Goal: Task Accomplishment & Management: Manage account settings

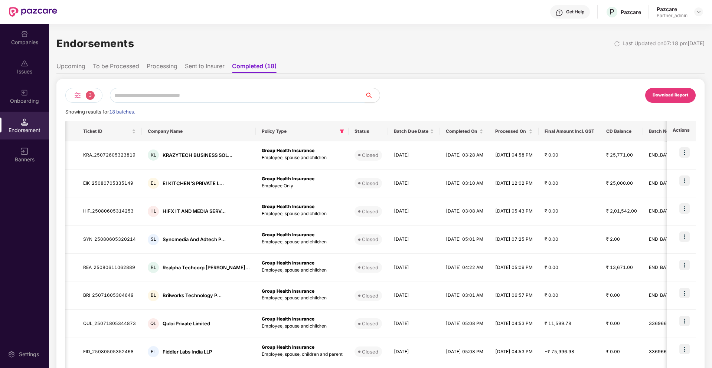
scroll to position [0, 432]
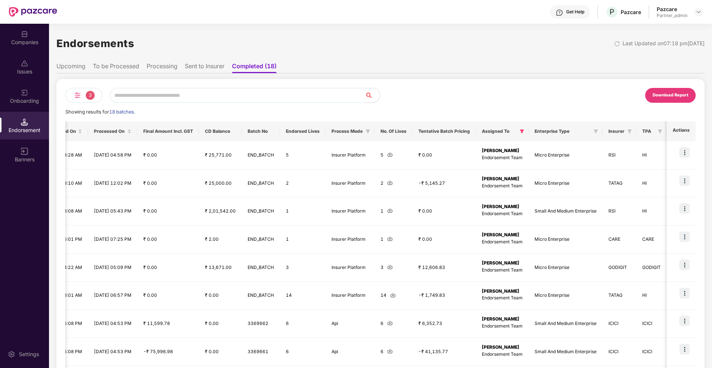
click at [205, 72] on li "Sent to Insurer" at bounding box center [205, 67] width 40 height 11
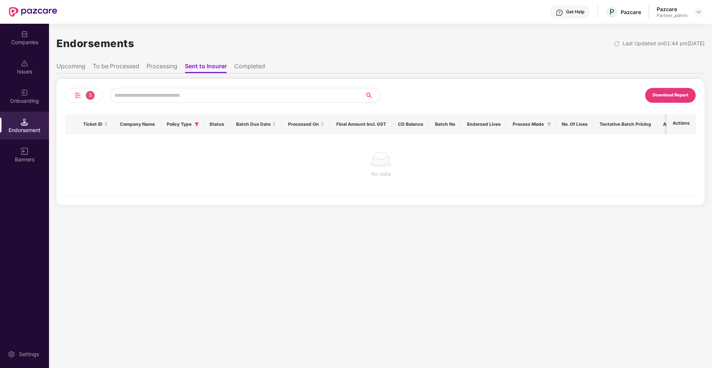
click at [210, 64] on li "Sent to Insurer" at bounding box center [206, 67] width 42 height 11
click at [79, 98] on img at bounding box center [77, 95] width 9 height 9
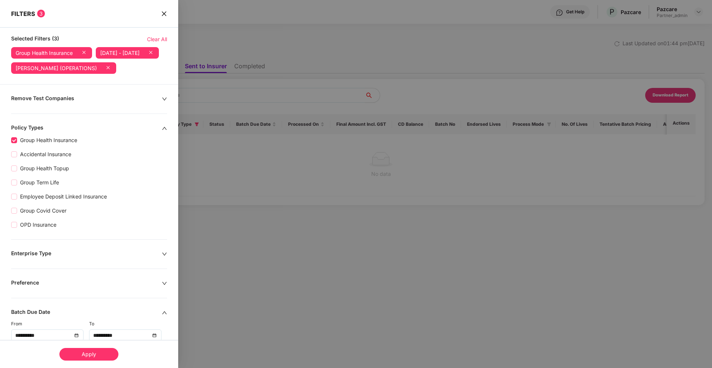
click at [158, 40] on span "Clear All" at bounding box center [157, 39] width 20 height 8
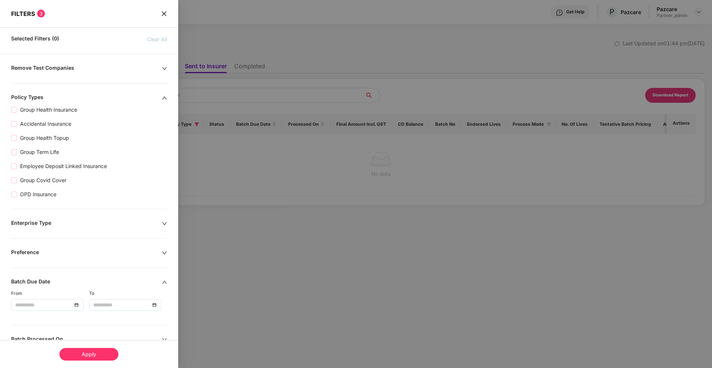
click at [76, 305] on div at bounding box center [47, 305] width 64 height 8
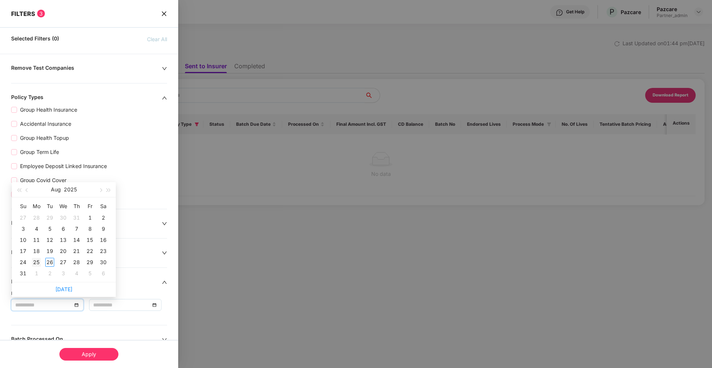
type input "**********"
click at [35, 263] on div "25" at bounding box center [36, 262] width 9 height 9
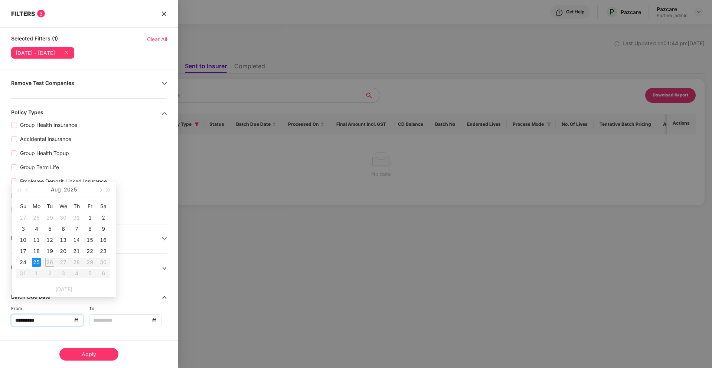
type input "**********"
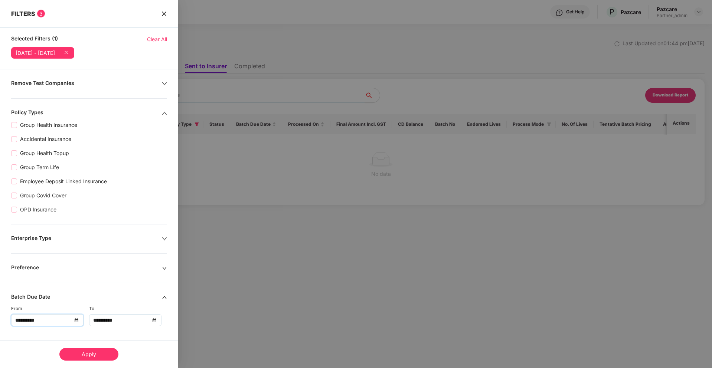
click at [98, 351] on div "Apply" at bounding box center [88, 354] width 59 height 13
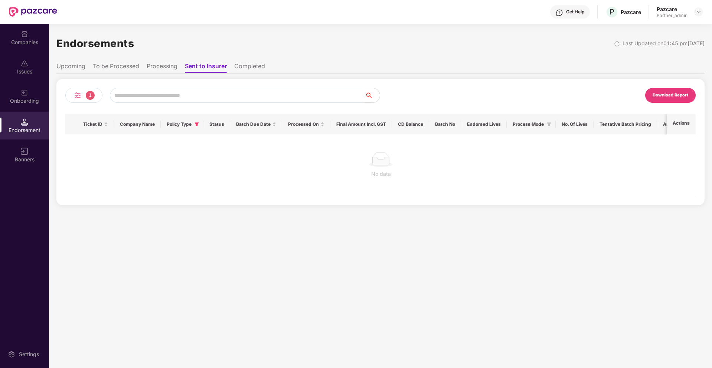
click at [160, 69] on li "Processing" at bounding box center [162, 67] width 31 height 11
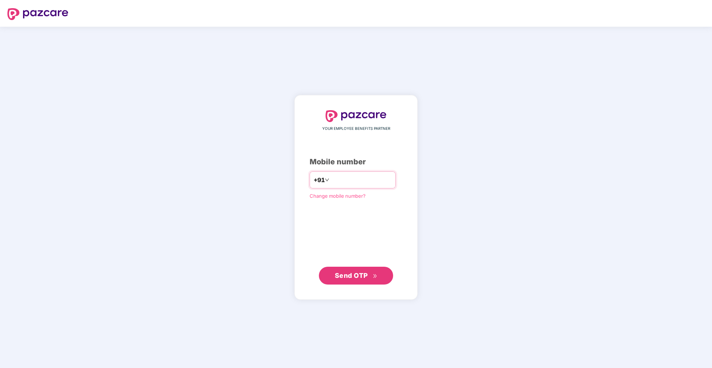
click at [363, 182] on input "number" at bounding box center [361, 180] width 61 height 12
type input "**********"
click at [351, 279] on span "Send OTP" at bounding box center [356, 276] width 43 height 10
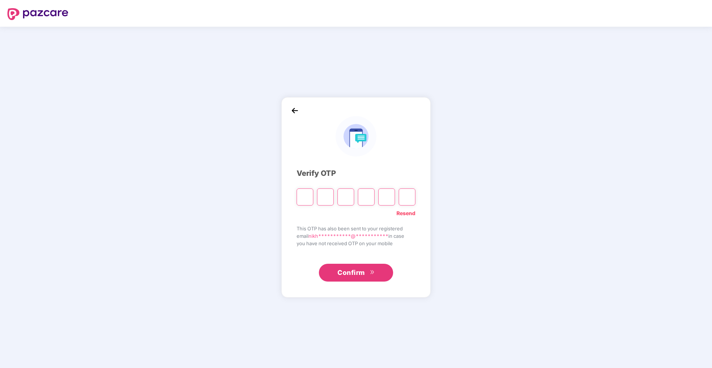
type input "*"
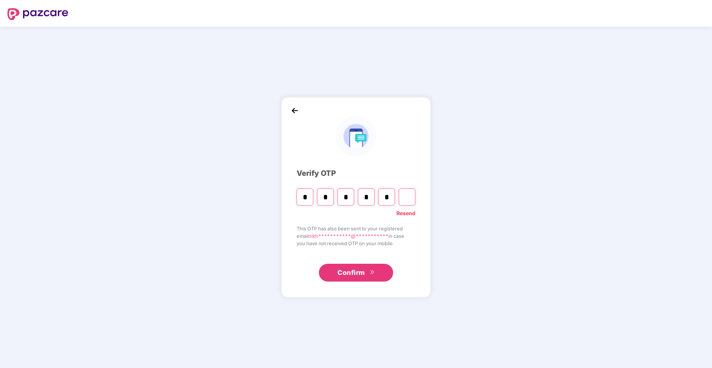
type input "*"
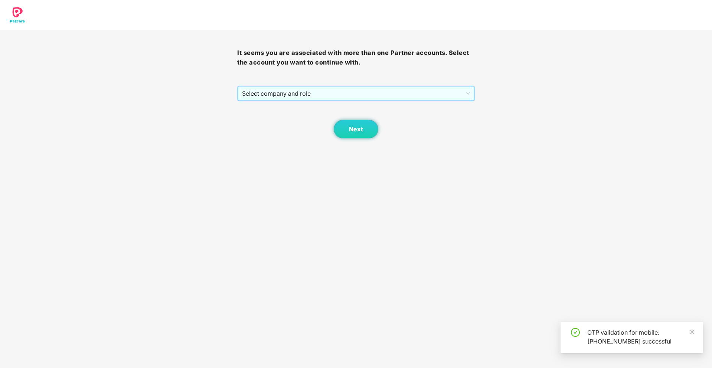
click at [360, 92] on span "Select company and role" at bounding box center [356, 94] width 228 height 14
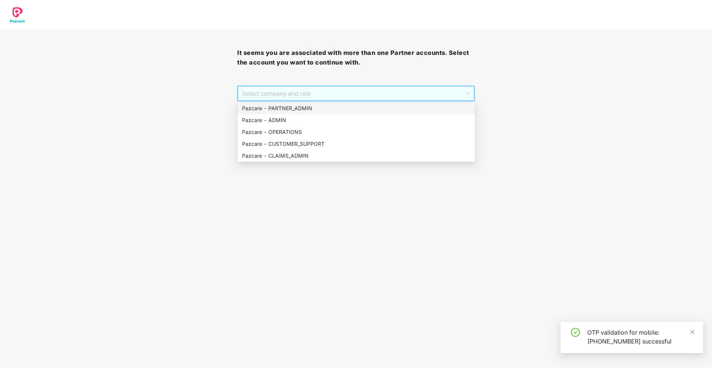
click at [322, 107] on div "Pazcare - PARTNER_ADMIN" at bounding box center [356, 108] width 228 height 8
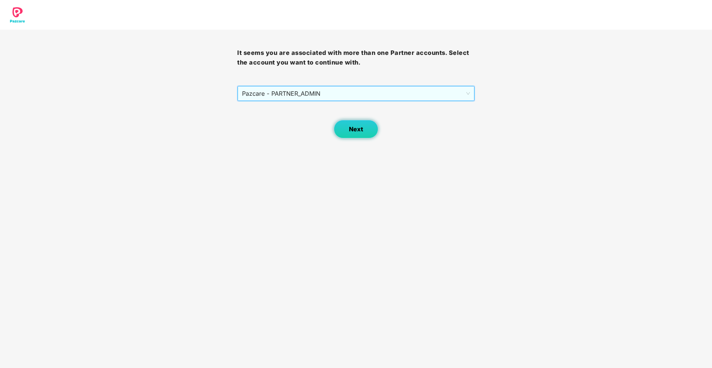
click at [348, 136] on button "Next" at bounding box center [356, 129] width 45 height 19
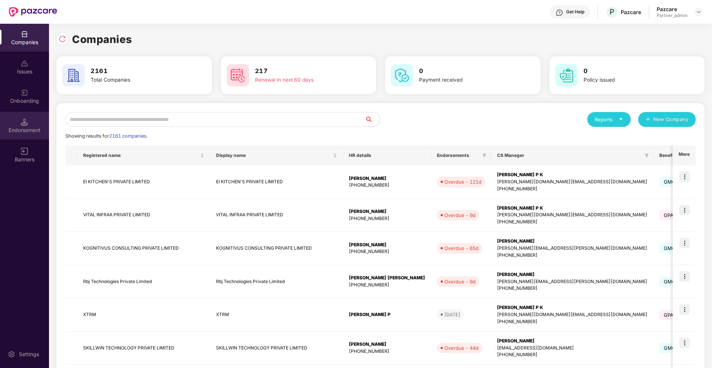
click at [19, 126] on div "Endorsement" at bounding box center [24, 126] width 49 height 28
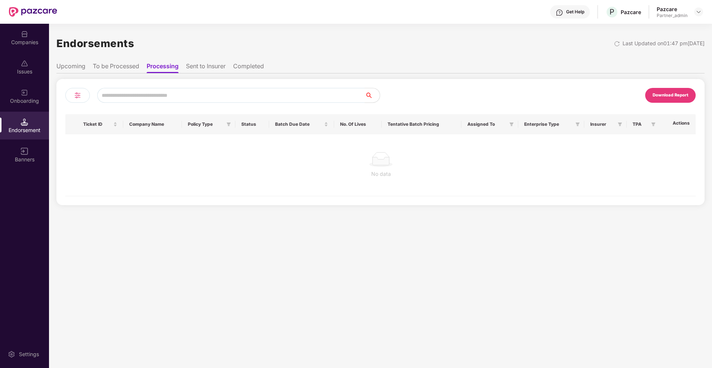
click at [192, 67] on li "Sent to Insurer" at bounding box center [206, 67] width 40 height 11
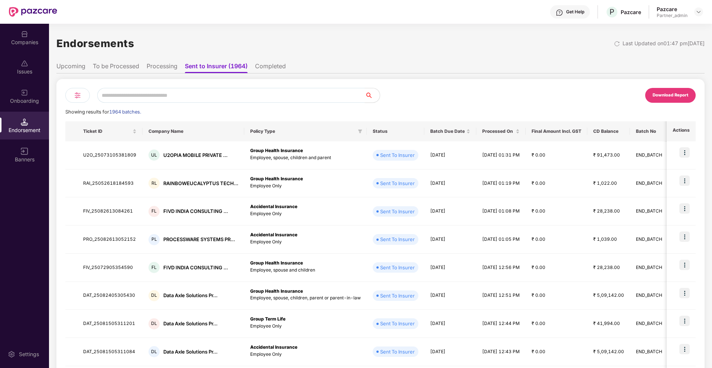
click at [122, 67] on li "To be Processed" at bounding box center [116, 67] width 46 height 11
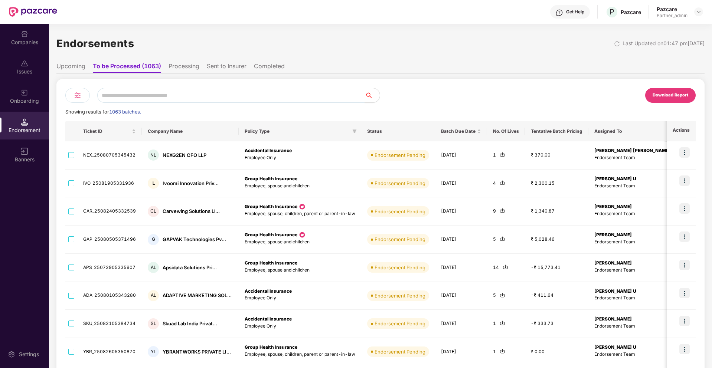
click at [80, 95] on img at bounding box center [77, 95] width 9 height 9
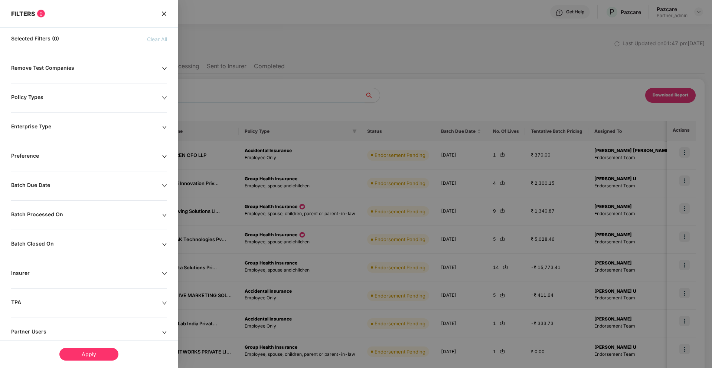
click at [101, 184] on div "Batch Due Date" at bounding box center [86, 186] width 151 height 8
click at [69, 210] on input at bounding box center [43, 209] width 57 height 8
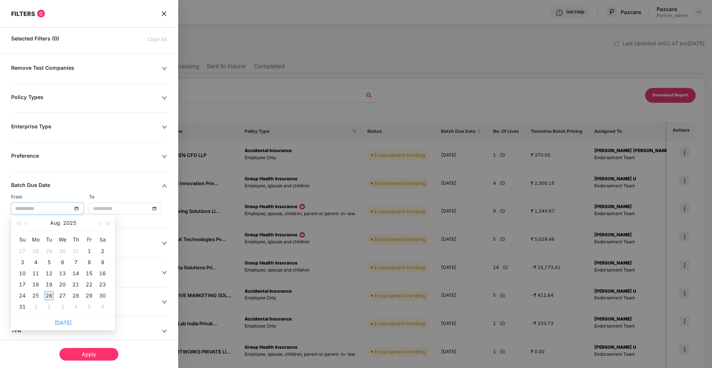
type input "**********"
click at [50, 292] on div "26" at bounding box center [49, 296] width 9 height 9
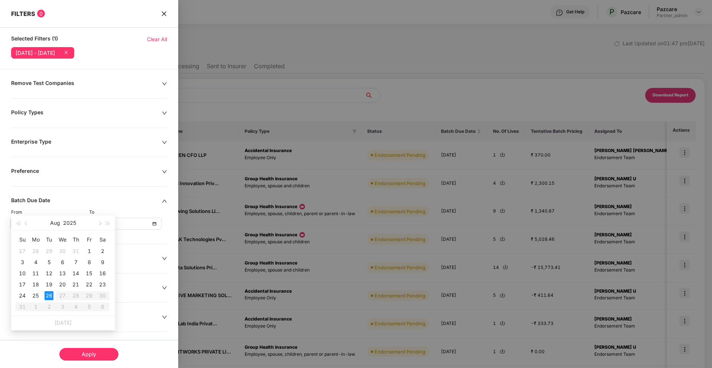
type input "**********"
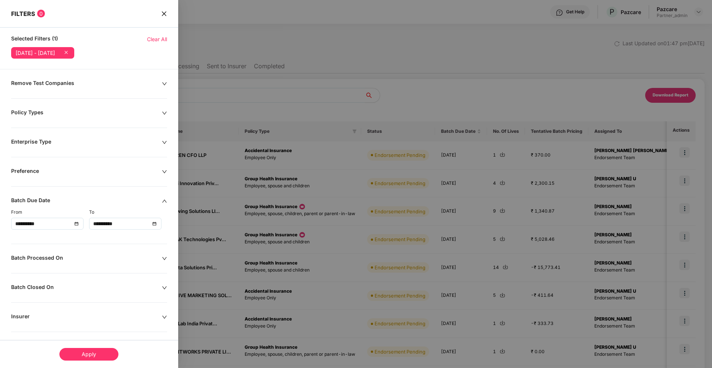
click at [50, 292] on div "Batch Closed On" at bounding box center [86, 288] width 151 height 8
click at [91, 351] on div "Apply" at bounding box center [88, 354] width 59 height 13
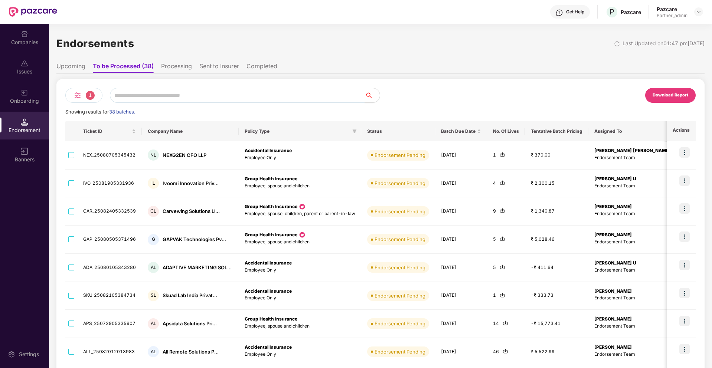
click at [81, 97] on img at bounding box center [77, 95] width 9 height 9
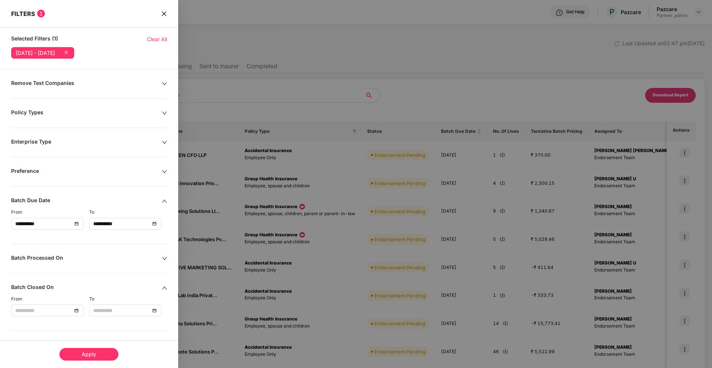
click at [74, 226] on div "**********" at bounding box center [47, 224] width 64 height 8
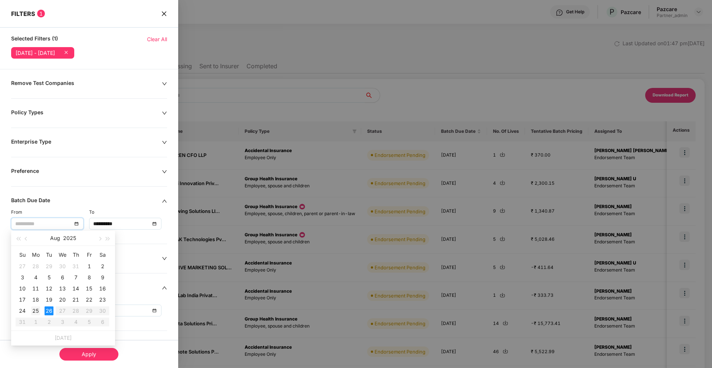
type input "**********"
click at [33, 311] on div "25" at bounding box center [35, 311] width 9 height 9
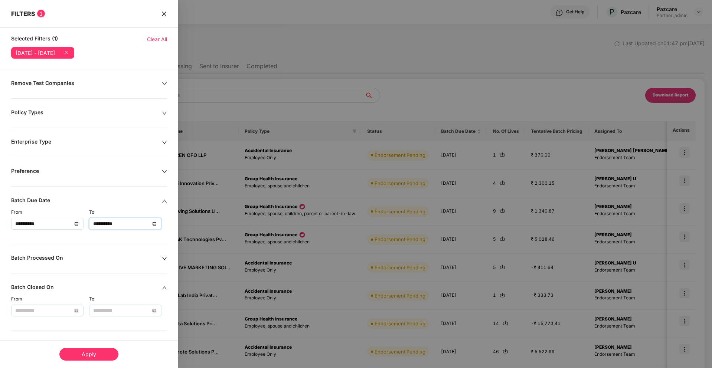
click at [108, 227] on input "**********" at bounding box center [121, 224] width 57 height 8
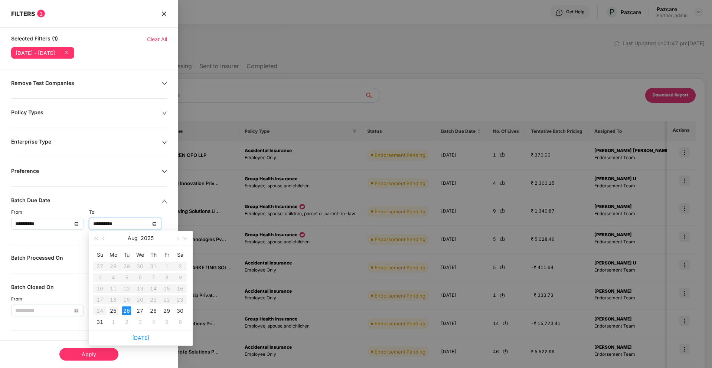
type input "**********"
click at [113, 310] on div "25" at bounding box center [113, 311] width 9 height 9
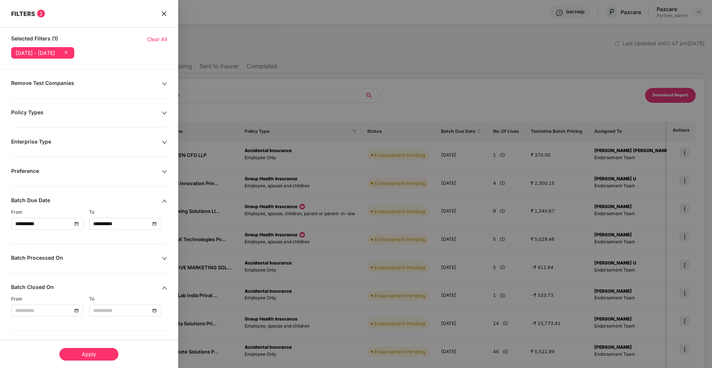
click at [74, 352] on div "Apply" at bounding box center [88, 354] width 59 height 13
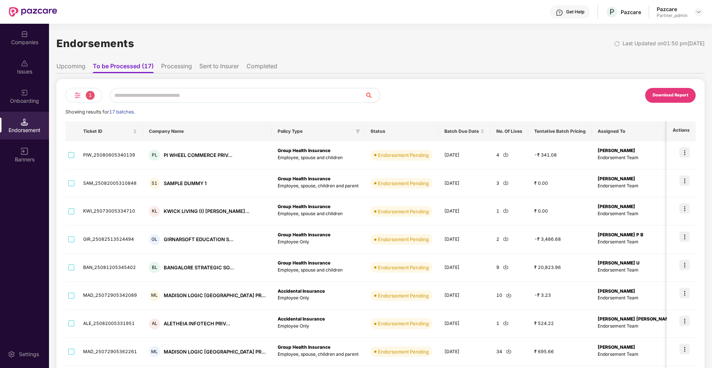
click at [186, 72] on li "Processing" at bounding box center [176, 67] width 31 height 11
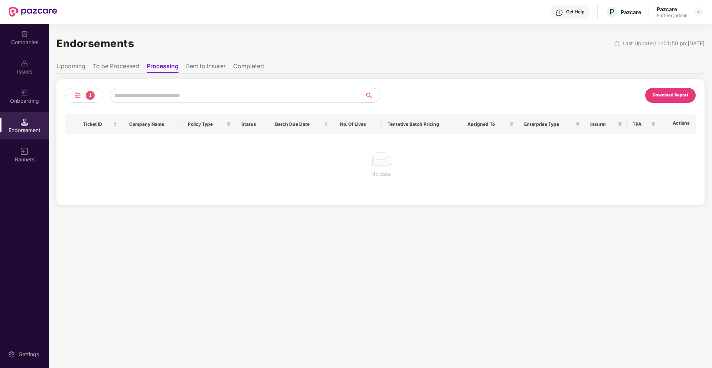
click at [605, 48] on div "Endorsements Last Updated on 01:50 pm[DATE]" at bounding box center [380, 43] width 649 height 23
click at [595, 46] on div "Endorsements Last Updated on 01:50 pm[DATE]" at bounding box center [380, 43] width 649 height 23
click at [614, 43] on img at bounding box center [617, 44] width 6 height 6
click at [28, 89] on img at bounding box center [24, 92] width 7 height 7
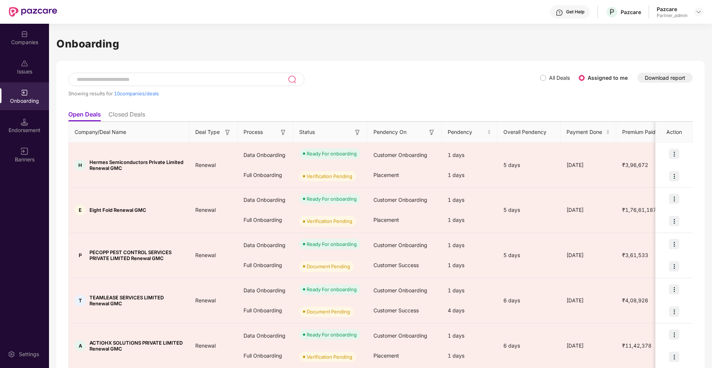
click at [146, 75] on div at bounding box center [186, 79] width 236 height 13
type input "*"
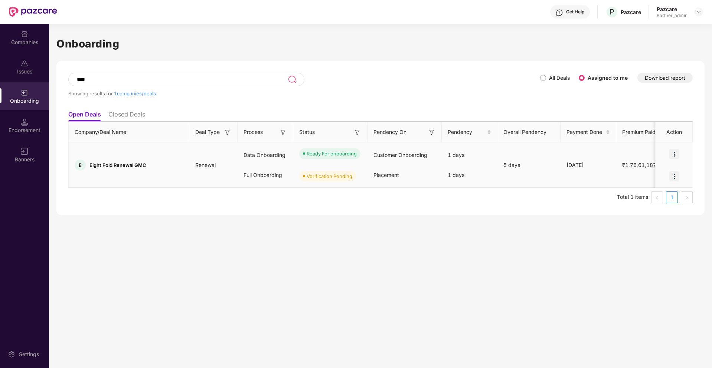
type input "****"
click at [677, 156] on img at bounding box center [674, 154] width 10 height 10
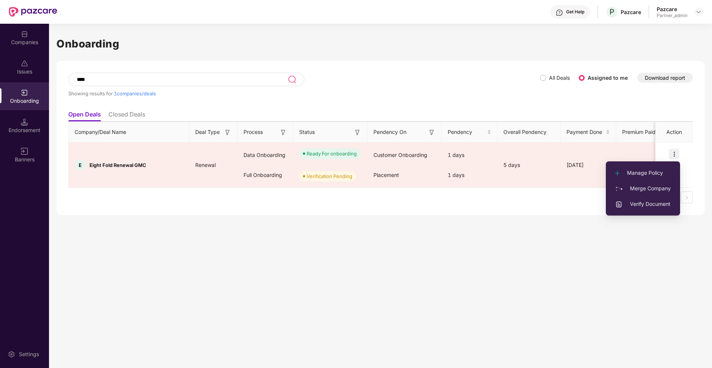
click at [471, 220] on div "Onboarding **** Showing results for 1 companies/deals All Deals Assigned to me …" at bounding box center [380, 196] width 663 height 345
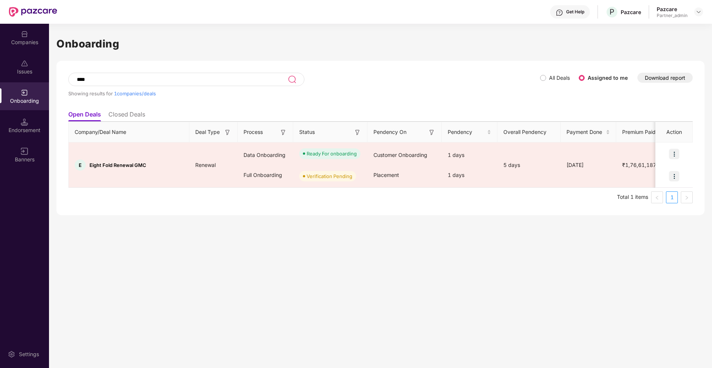
click at [36, 132] on div "Endorsement" at bounding box center [24, 130] width 49 height 7
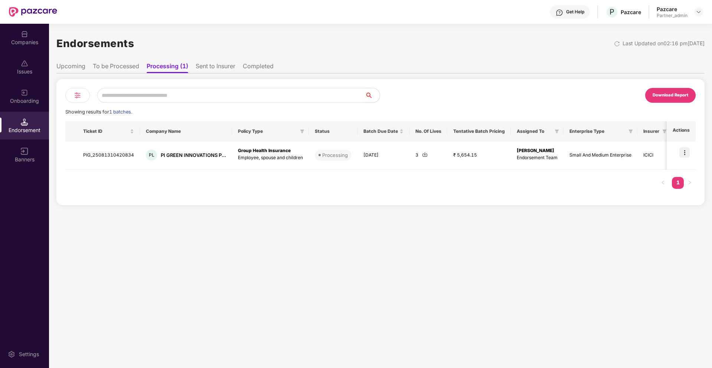
click at [131, 68] on li "To be Processed" at bounding box center [116, 67] width 46 height 11
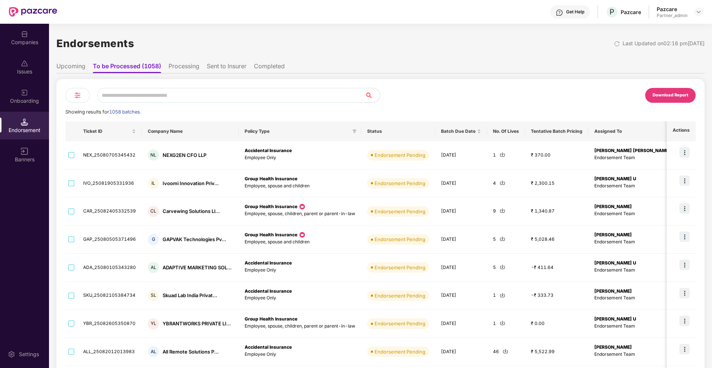
click at [77, 96] on img at bounding box center [77, 95] width 9 height 9
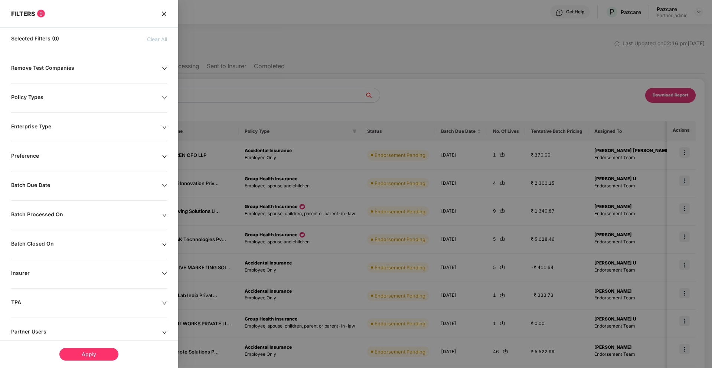
click at [77, 190] on div "Remove Test Companies Policy Types Enterprise Type Preference Batch Due Date Ba…" at bounding box center [89, 241] width 178 height 353
click at [97, 185] on div "Batch Due Date" at bounding box center [86, 186] width 151 height 8
click at [279, 106] on div at bounding box center [356, 184] width 712 height 368
click at [166, 14] on icon "close" at bounding box center [164, 14] width 6 height 6
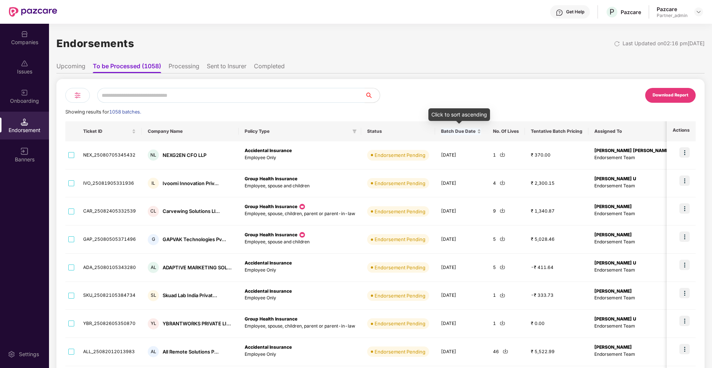
click at [455, 133] on span "Batch Due Date" at bounding box center [458, 132] width 35 height 6
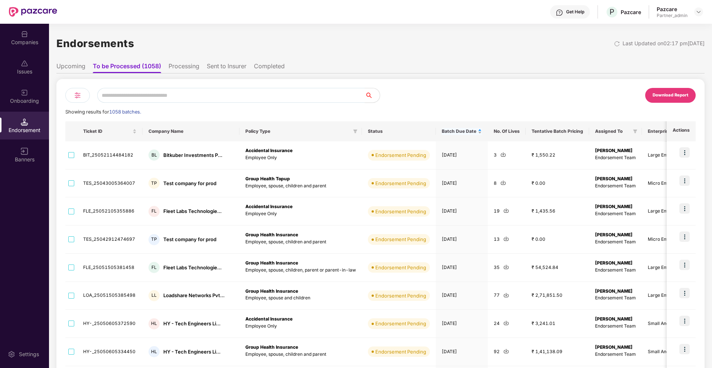
click at [458, 132] on span "Batch Due Date" at bounding box center [459, 132] width 35 height 6
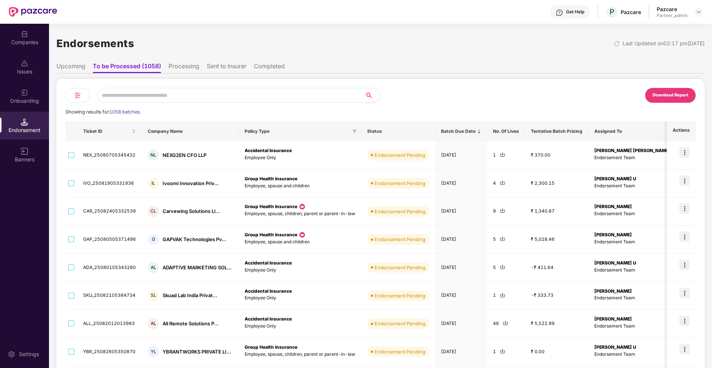
click at [79, 94] on img at bounding box center [77, 95] width 9 height 9
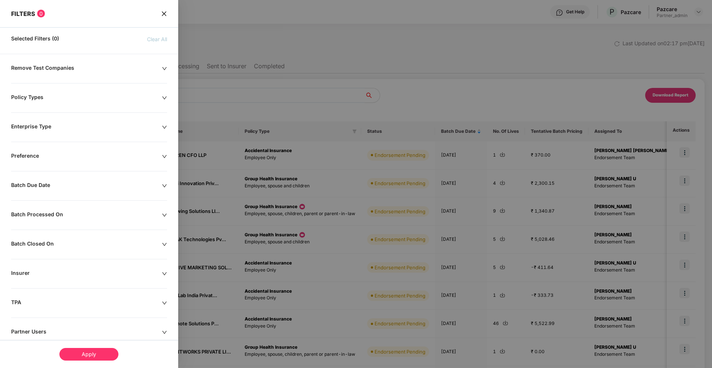
click at [71, 189] on div "Batch Due Date" at bounding box center [86, 186] width 151 height 8
click at [67, 208] on input at bounding box center [43, 209] width 57 height 8
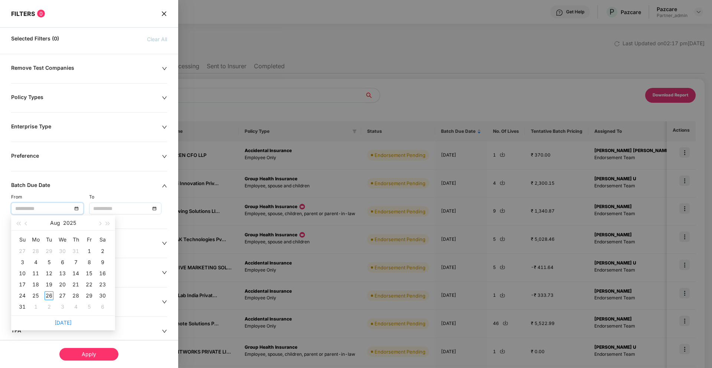
type input "**********"
click at [49, 295] on div "26" at bounding box center [49, 296] width 9 height 9
type input "**********"
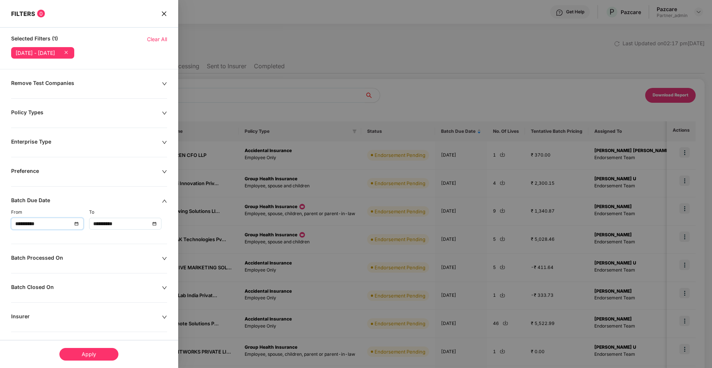
click at [85, 357] on div "Apply" at bounding box center [88, 354] width 59 height 13
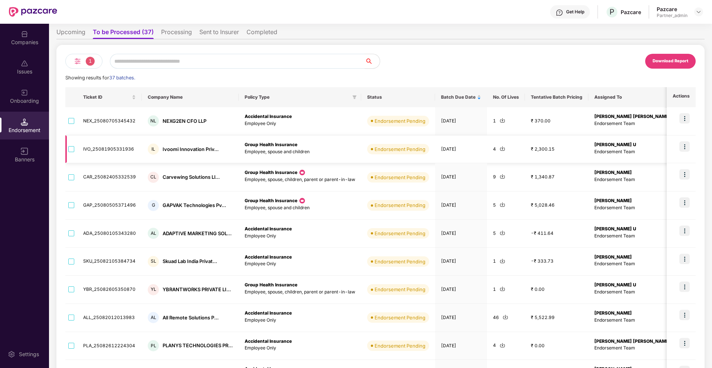
scroll to position [39, 0]
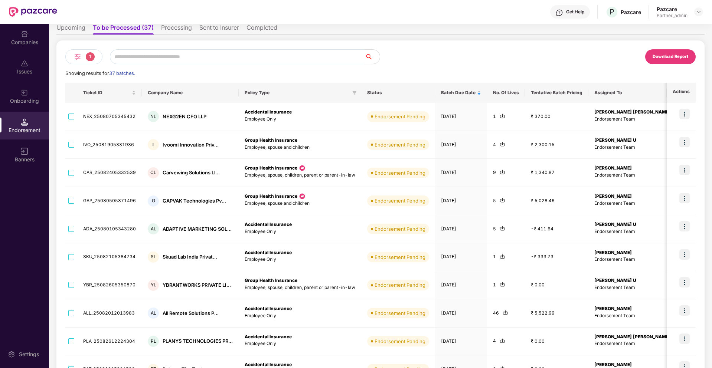
click at [666, 95] on span at bounding box center [669, 92] width 7 height 9
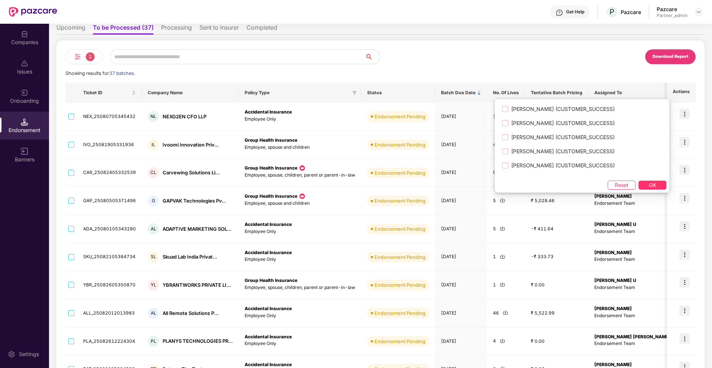
click at [582, 50] on div "Download Report" at bounding box center [538, 56] width 315 height 15
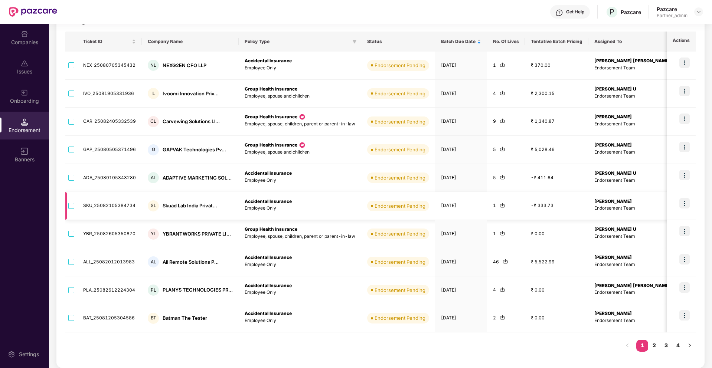
scroll to position [0, 0]
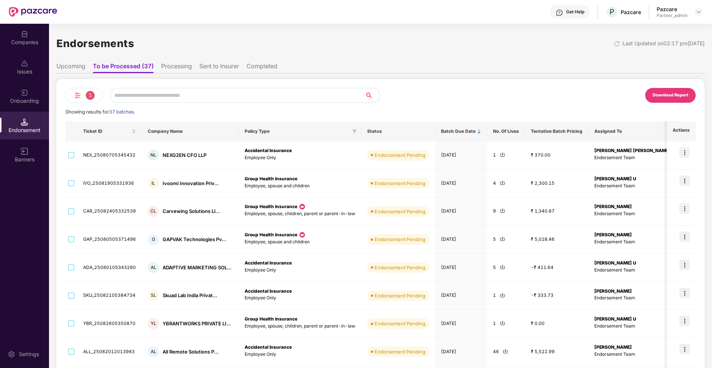
click at [666, 98] on div "Download Report" at bounding box center [671, 95] width 36 height 7
click at [79, 97] on img at bounding box center [77, 95] width 9 height 9
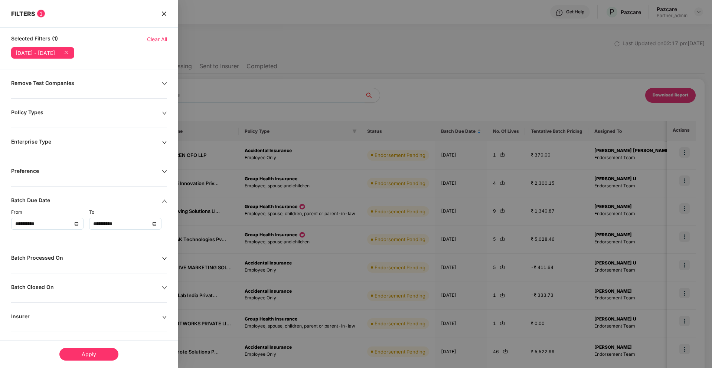
click at [78, 227] on div "**********" at bounding box center [47, 224] width 64 height 8
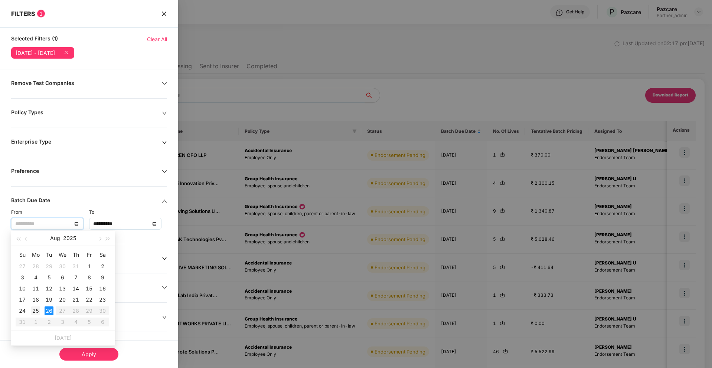
type input "**********"
click at [35, 311] on div "25" at bounding box center [35, 311] width 9 height 9
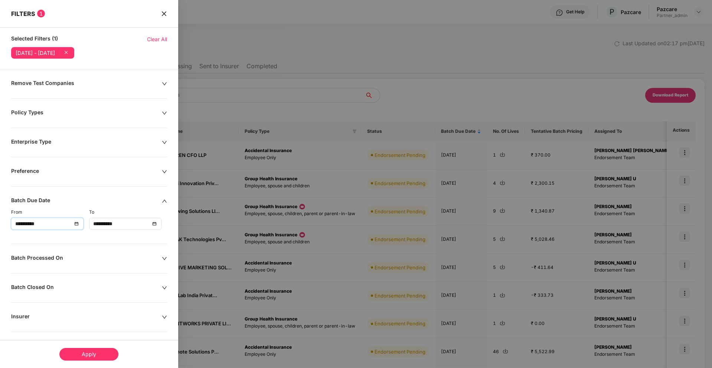
click at [97, 354] on div "Apply" at bounding box center [88, 354] width 59 height 13
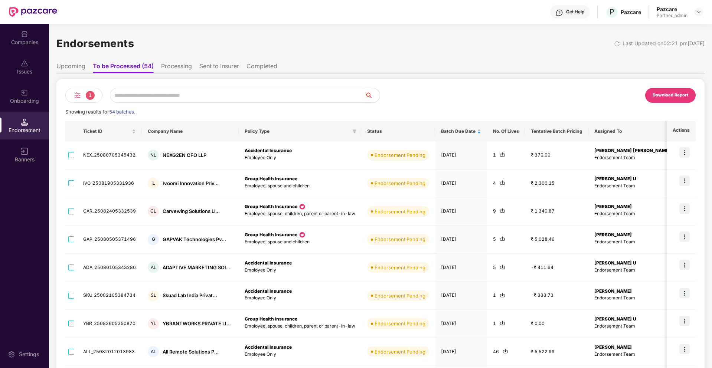
click at [232, 66] on li "Sent to Insurer" at bounding box center [219, 67] width 40 height 11
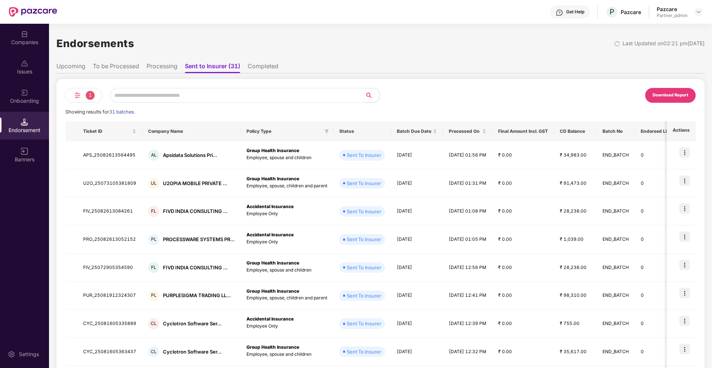
click at [130, 68] on li "To be Processed" at bounding box center [116, 67] width 46 height 11
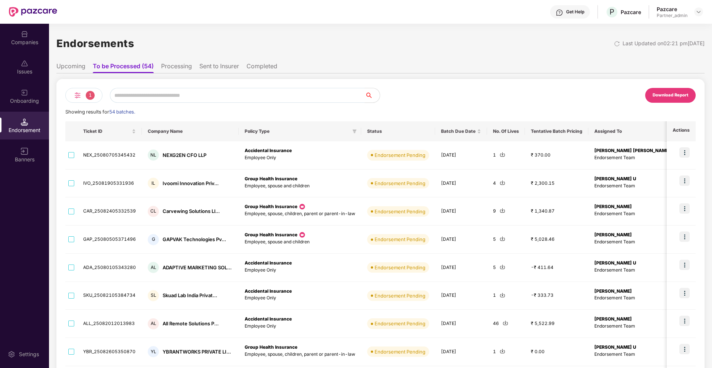
click at [213, 65] on li "Sent to Insurer" at bounding box center [219, 67] width 40 height 11
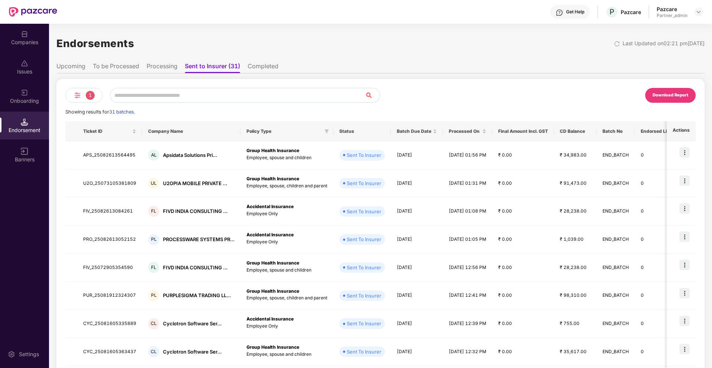
click at [259, 68] on li "Completed" at bounding box center [263, 67] width 31 height 11
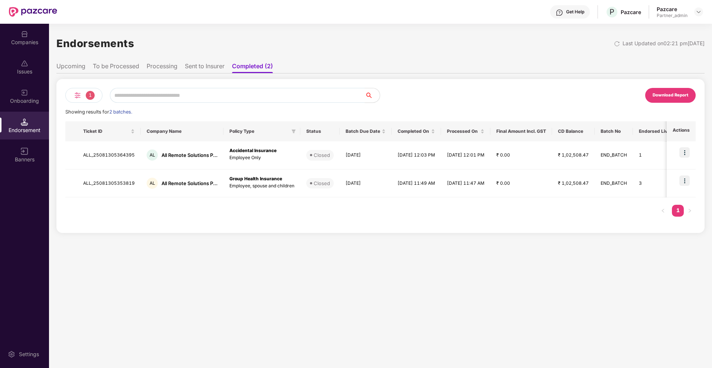
click at [210, 71] on li "Sent to Insurer" at bounding box center [205, 67] width 40 height 11
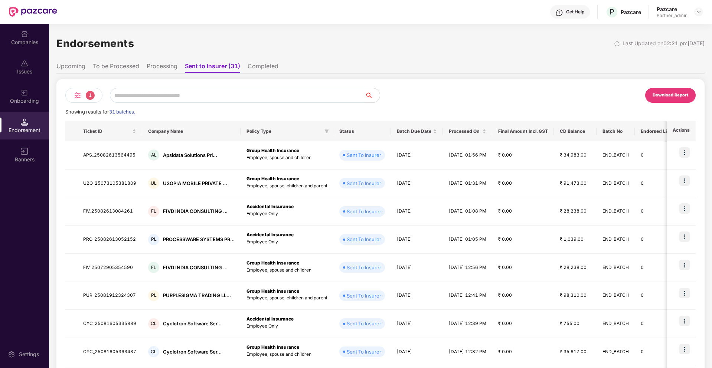
click at [163, 68] on li "Processing" at bounding box center [162, 67] width 31 height 11
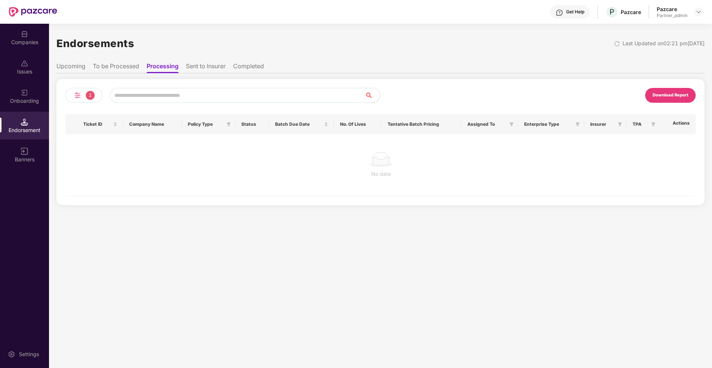
click at [683, 103] on div "Download Report" at bounding box center [671, 95] width 51 height 15
click at [592, 21] on div "Get Help P Pazcare Pazcare Partner_admin" at bounding box center [380, 12] width 646 height 24
click at [81, 96] on img at bounding box center [77, 95] width 9 height 9
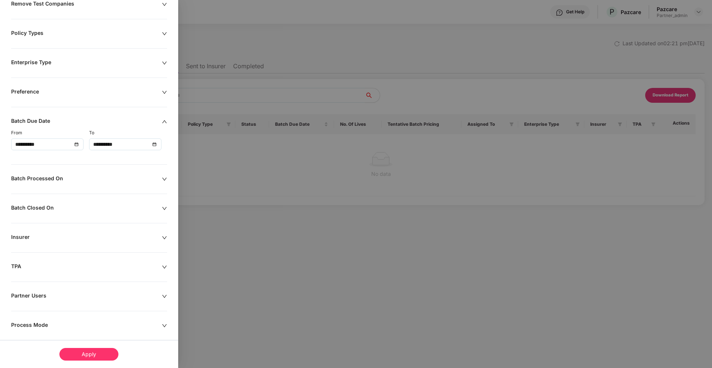
scroll to position [92, 0]
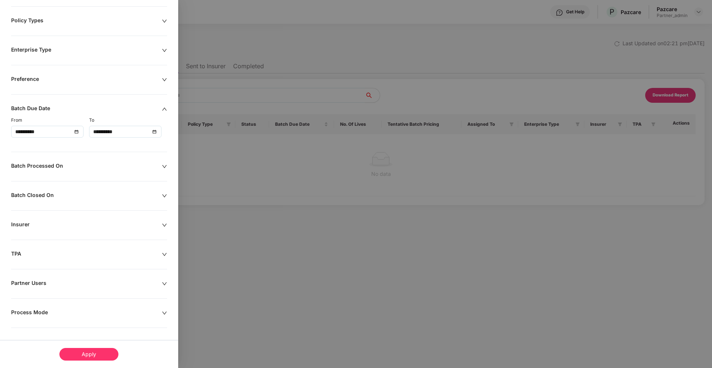
click at [308, 203] on div at bounding box center [356, 184] width 712 height 368
